Goal: Find specific page/section: Find specific page/section

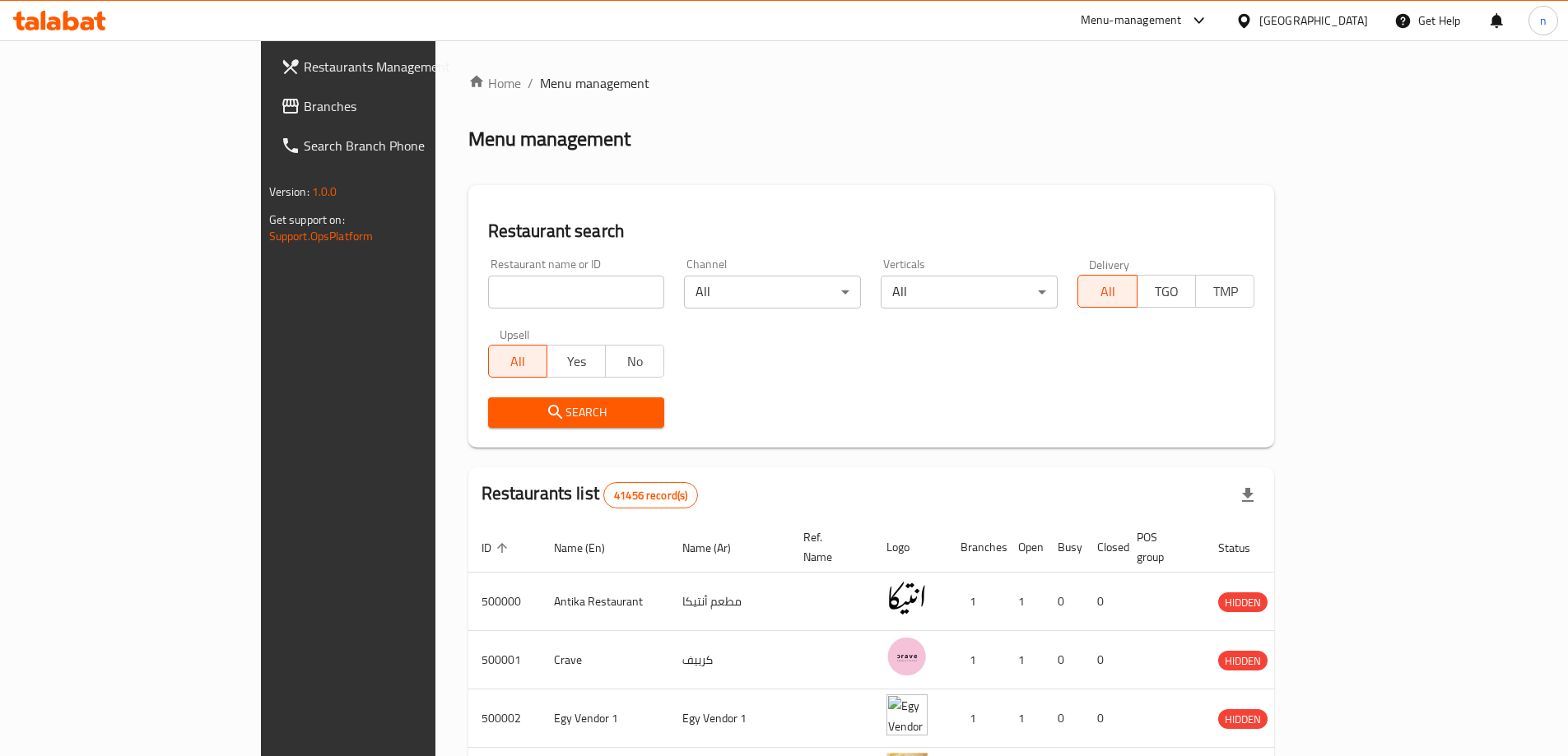
click at [488, 291] on input "search" at bounding box center [576, 292] width 177 height 33
paste input "23385"
type input "23385"
click button "Search" at bounding box center [576, 412] width 177 height 30
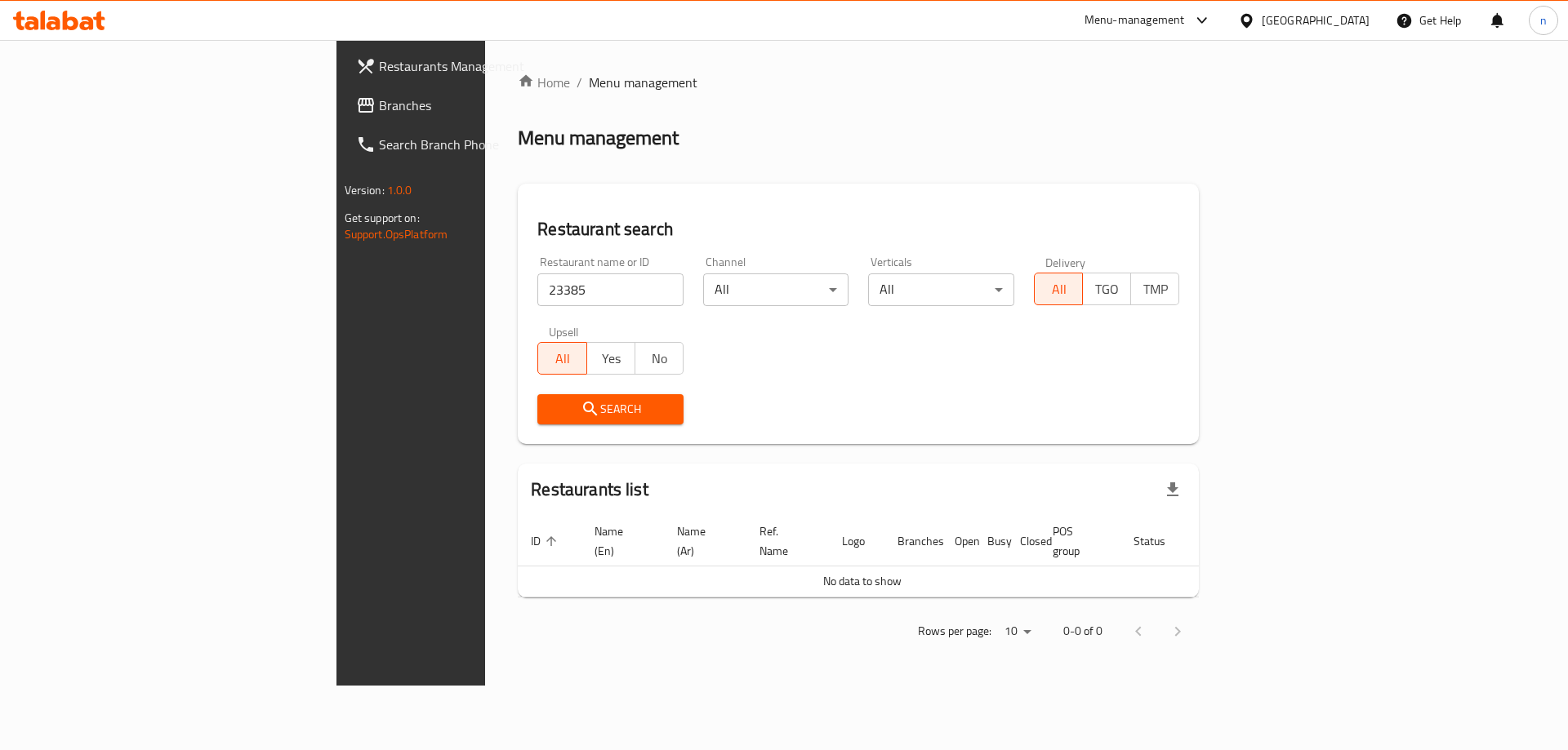
click at [1340, 35] on div "[GEOGRAPHIC_DATA]" at bounding box center [1303, 20] width 158 height 39
click at [1261, 24] on div at bounding box center [1249, 20] width 24 height 18
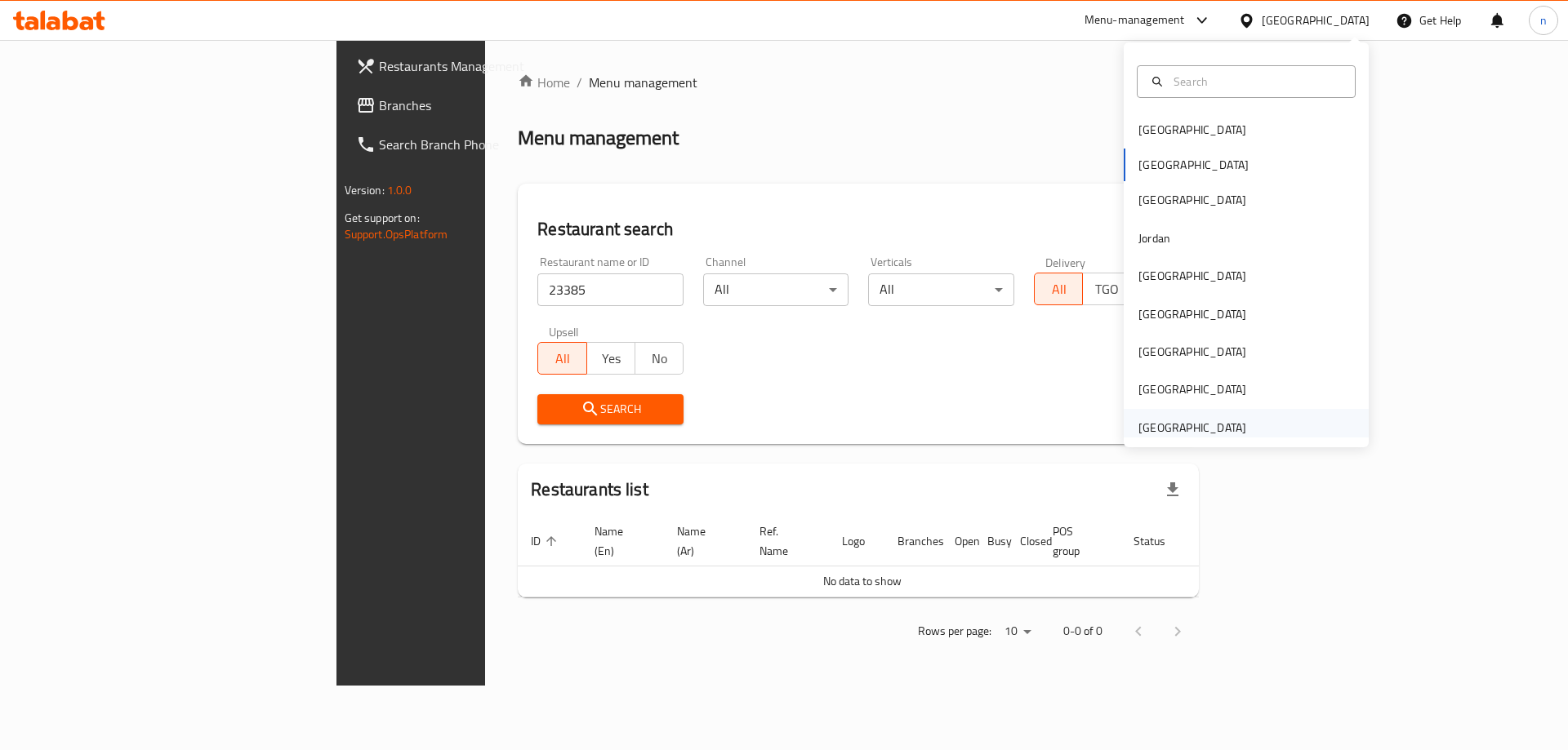
click at [1192, 419] on div "[GEOGRAPHIC_DATA]" at bounding box center [1192, 427] width 108 height 18
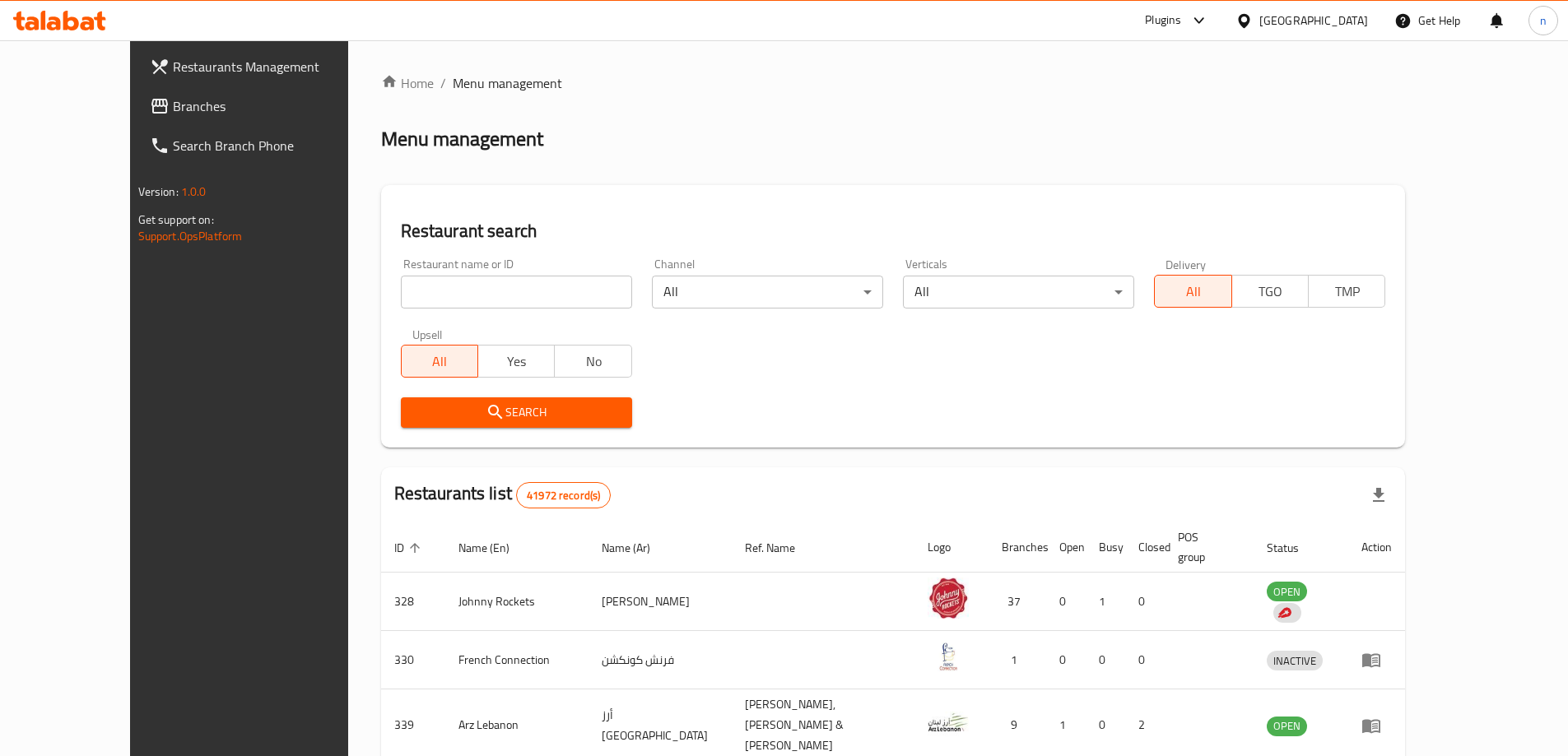
click at [391, 318] on div "Upsell All Yes No" at bounding box center [516, 352] width 251 height 69
click at [401, 302] on input "search" at bounding box center [516, 292] width 231 height 33
click at [506, 304] on input "search" at bounding box center [516, 292] width 231 height 33
paste input "23385"
type input "23385"
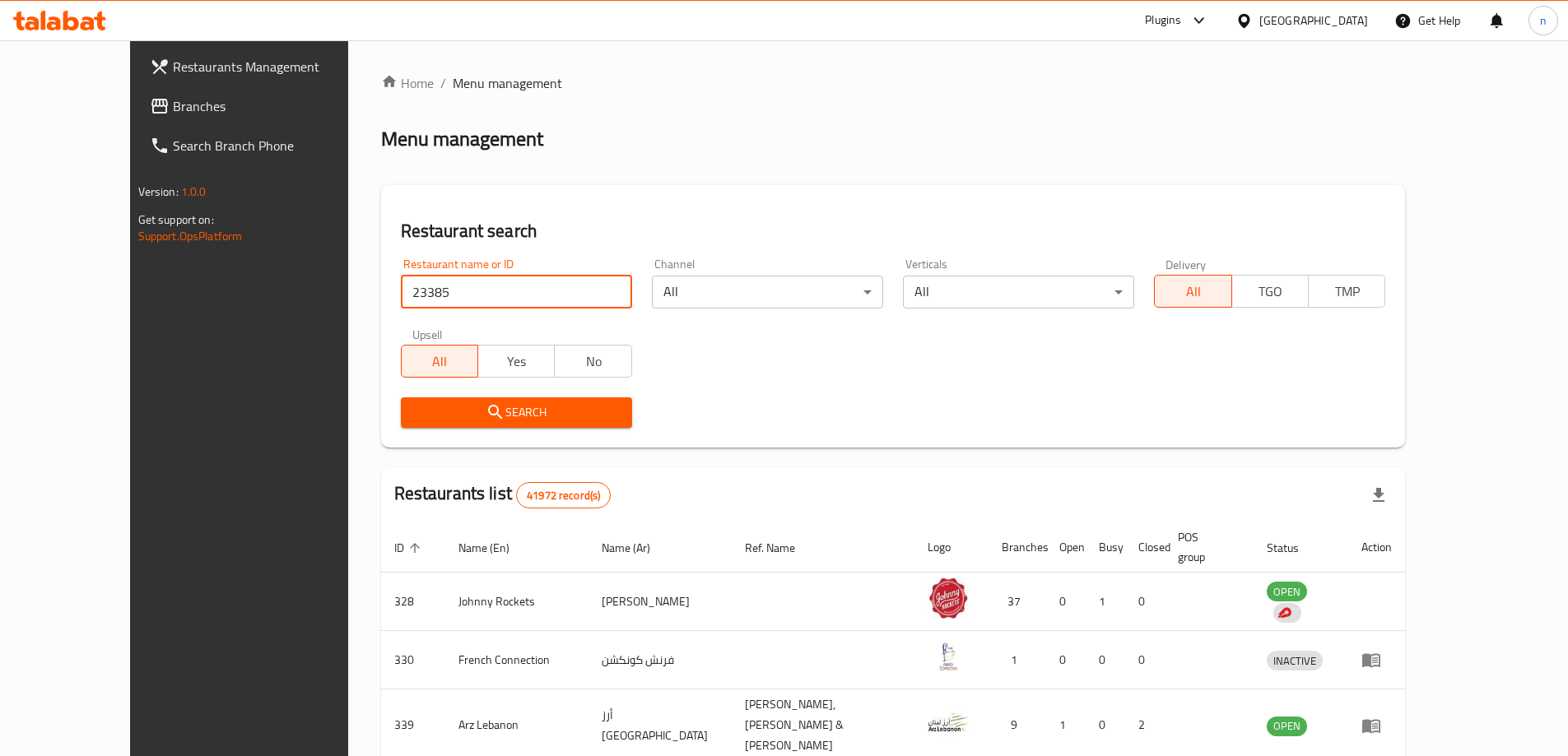
click button "Search" at bounding box center [516, 412] width 231 height 30
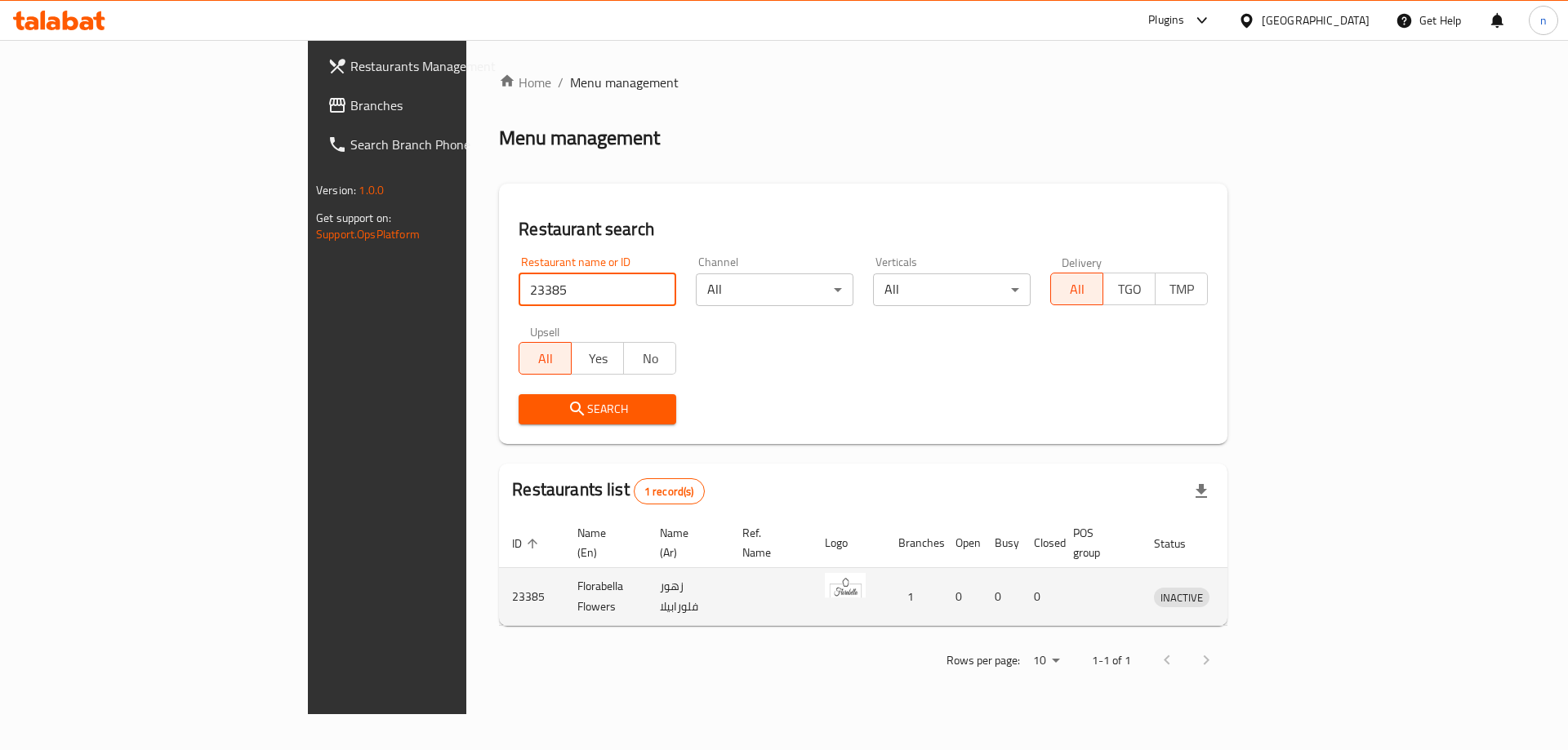
click at [499, 580] on td "23385" at bounding box center [531, 597] width 65 height 58
drag, startPoint x: 340, startPoint y: 581, endPoint x: 330, endPoint y: 579, distance: 10.2
click at [499, 579] on td "23385" at bounding box center [531, 597] width 65 height 58
drag, startPoint x: 305, startPoint y: 579, endPoint x: 384, endPoint y: 587, distance: 79.4
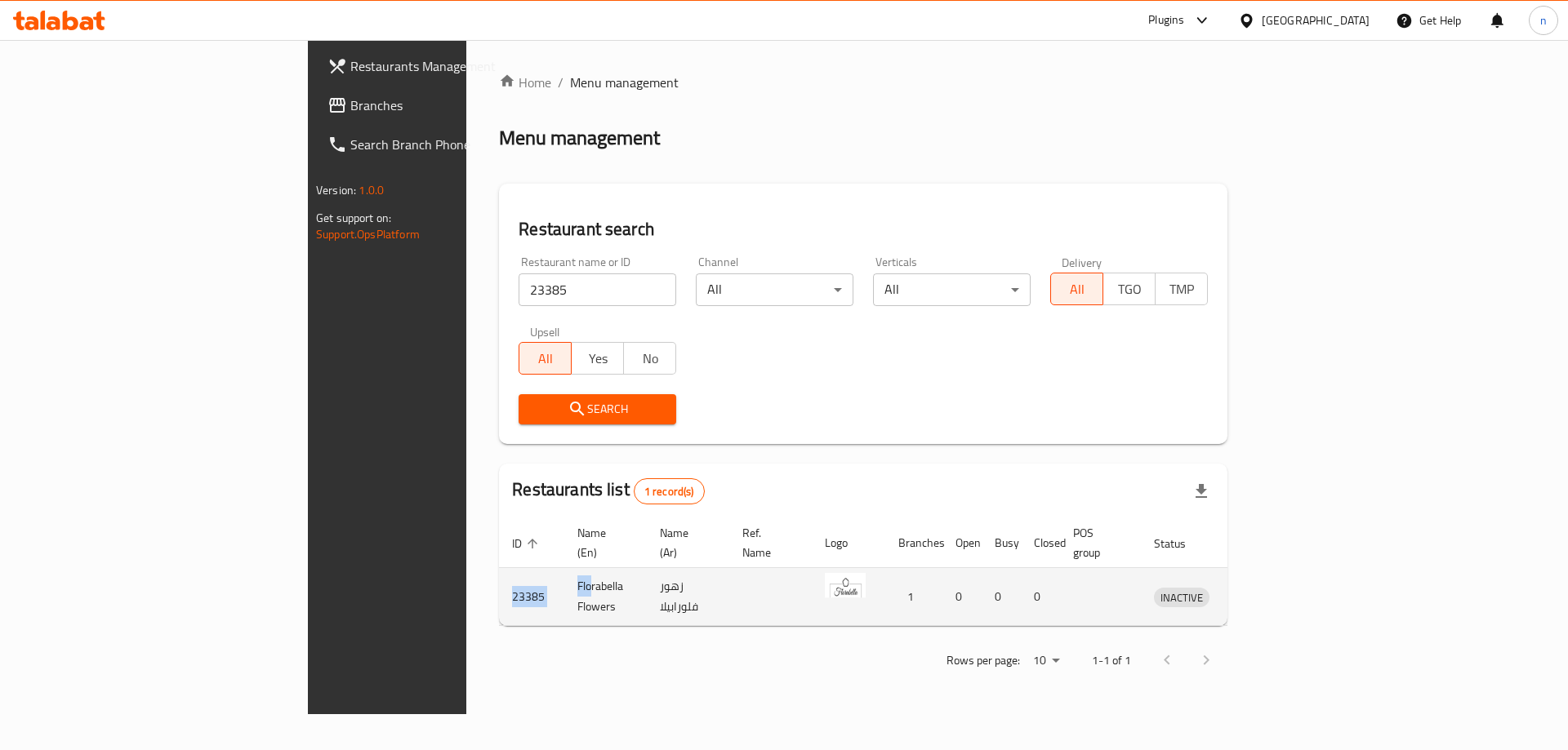
click at [499, 587] on tr "23385 Florabella Flowers زهور فلورابيلا 1 0 0 0 INACTIVE" at bounding box center [891, 597] width 786 height 58
click at [499, 588] on td "23385" at bounding box center [531, 597] width 65 height 58
click at [499, 582] on td "23385" at bounding box center [531, 597] width 65 height 58
copy td "23385"
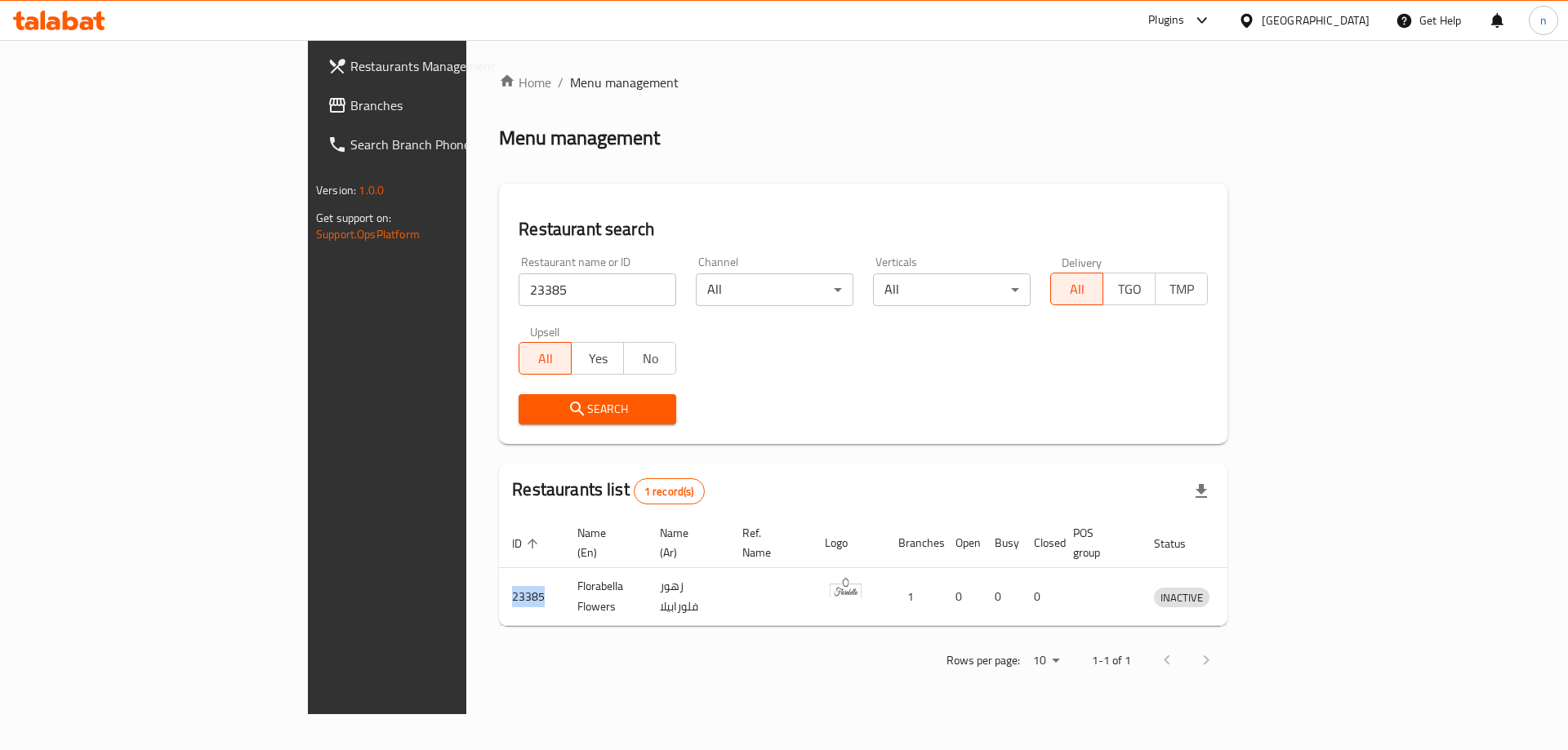
click at [350, 114] on span "Branches" at bounding box center [453, 105] width 207 height 19
